Goal: Task Accomplishment & Management: Manage account settings

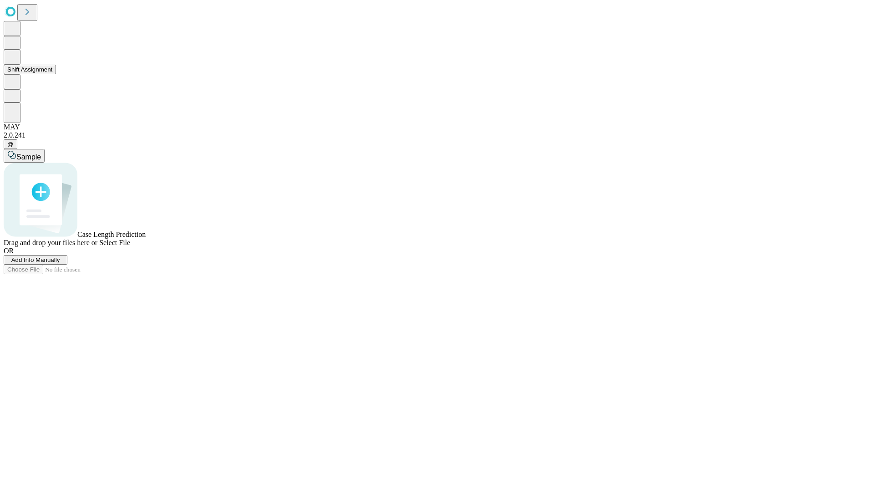
click at [56, 74] on button "Shift Assignment" at bounding box center [30, 70] width 52 height 10
